Goal: Task Accomplishment & Management: Manage account settings

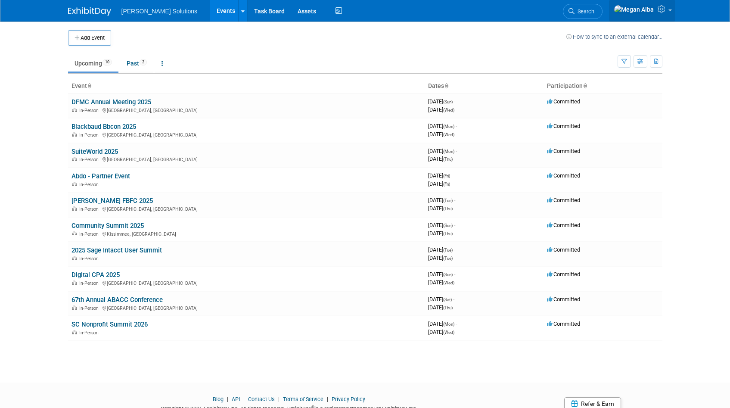
click at [670, 13] on link at bounding box center [642, 11] width 66 height 22
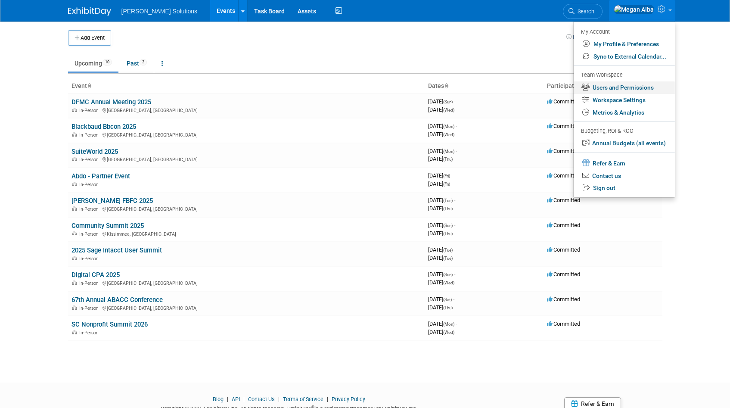
click at [610, 87] on link "Users and Permissions" at bounding box center [624, 87] width 101 height 12
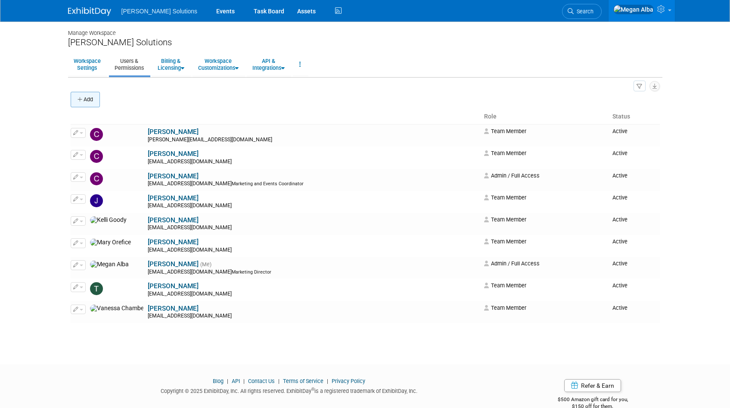
click at [89, 99] on button "Add" at bounding box center [85, 100] width 29 height 16
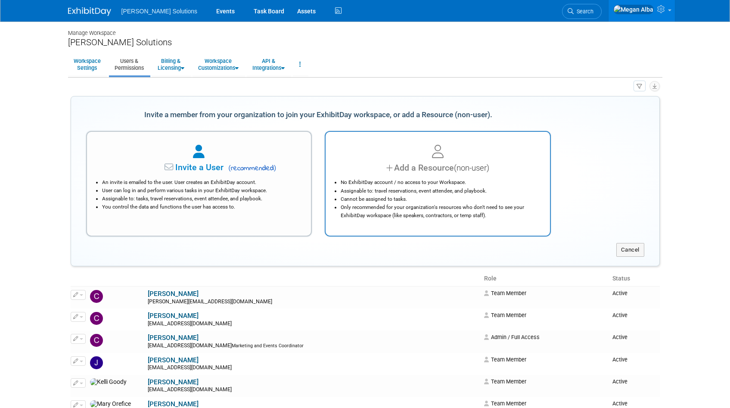
click at [408, 178] on div "No ExhibitDay account / no access to your Workspace. Assignable to: travel rese…" at bounding box center [437, 196] width 203 height 45
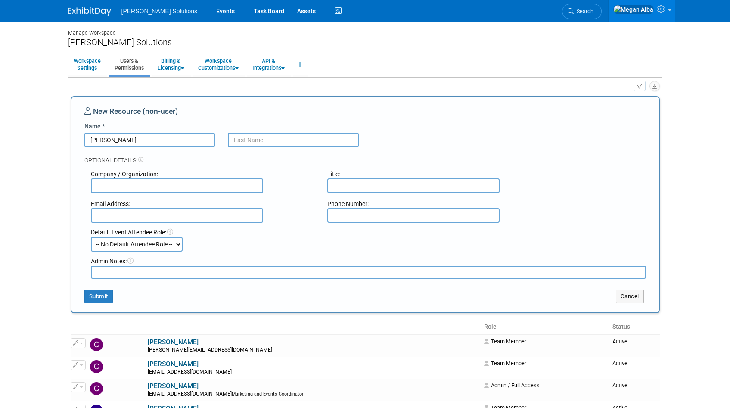
type input "Kelly"
type input "Haggerty"
type input "[PERSON_NAME] Solutions"
type input "Demand Generation Director"
type input "khaggerty@martussolutions.com"
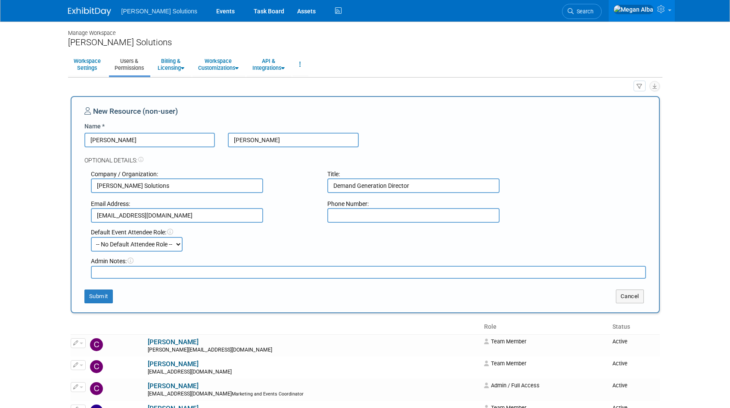
click at [166, 242] on select "-- No Default Attendee Role -- Demonstrator Host Planner Presenter Sales Repres…" at bounding box center [137, 244] width 92 height 15
click at [198, 271] on textarea at bounding box center [368, 272] width 555 height 13
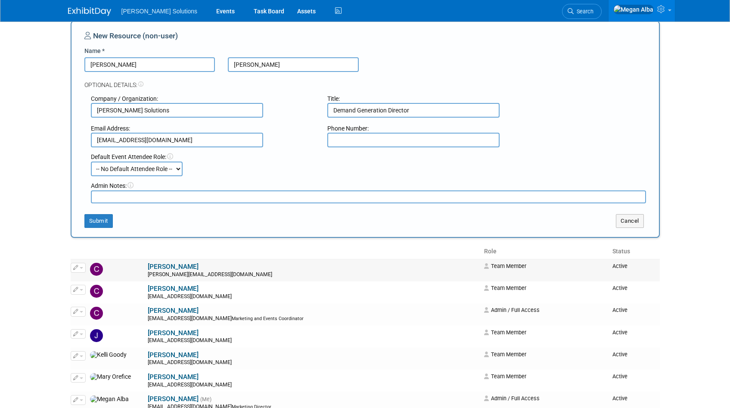
scroll to position [80, 0]
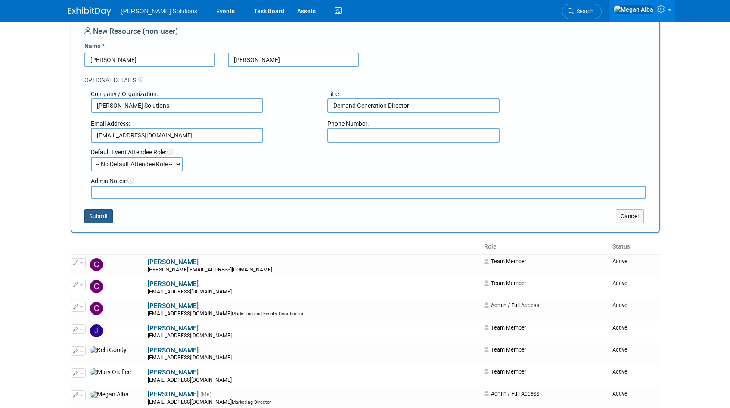
click at [105, 218] on button "Submit" at bounding box center [98, 216] width 28 height 14
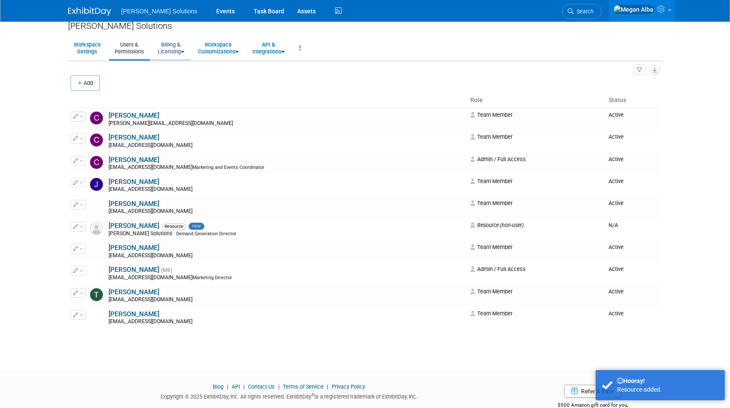
scroll to position [0, 0]
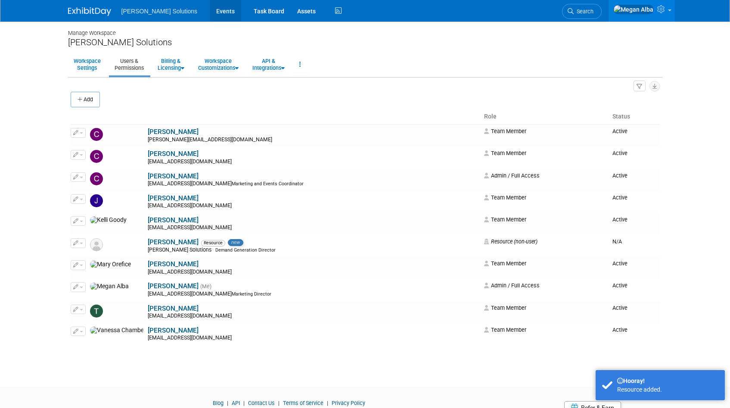
click at [210, 10] on link "Events" at bounding box center [225, 11] width 31 height 22
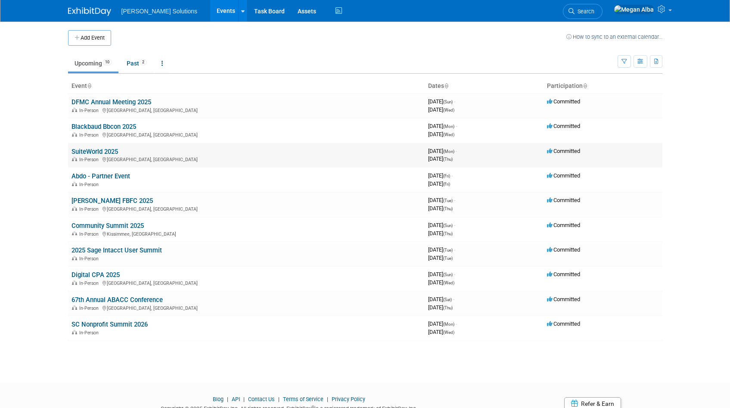
click at [107, 152] on link "SuiteWorld 2025" at bounding box center [95, 152] width 47 height 8
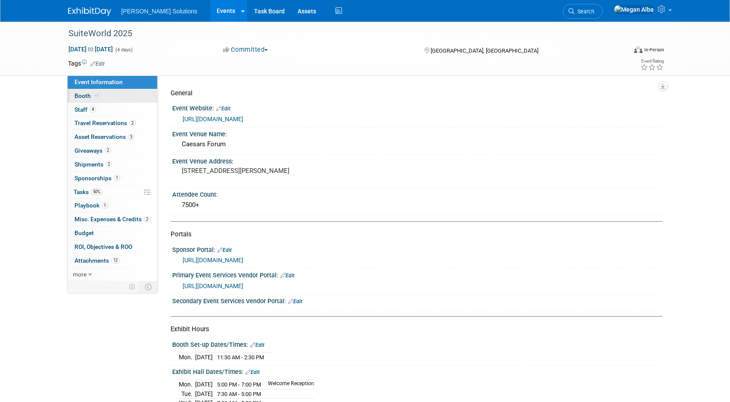
click at [89, 93] on span "Booth" at bounding box center [88, 95] width 26 height 7
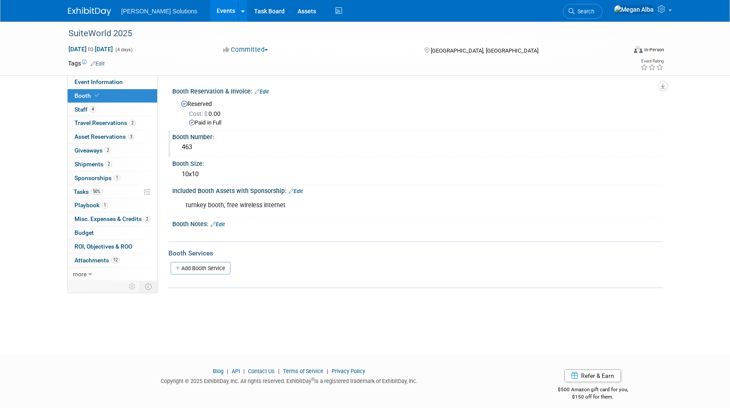
click at [188, 148] on div "463" at bounding box center [417, 146] width 477 height 13
